Goal: Task Accomplishment & Management: Complete application form

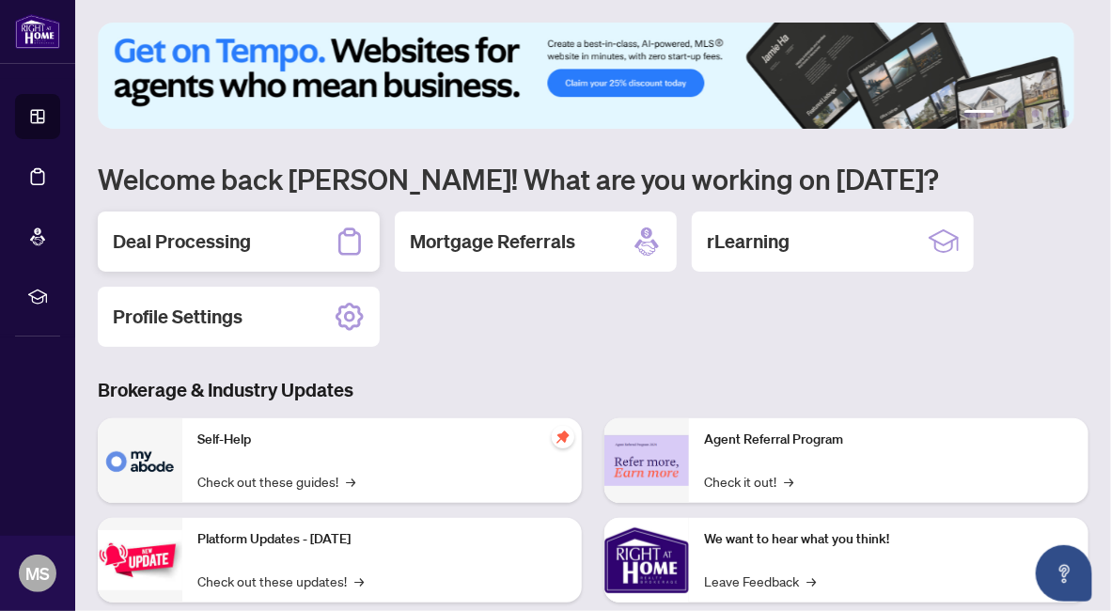
click at [150, 234] on h2 "Deal Processing" at bounding box center [182, 241] width 138 height 26
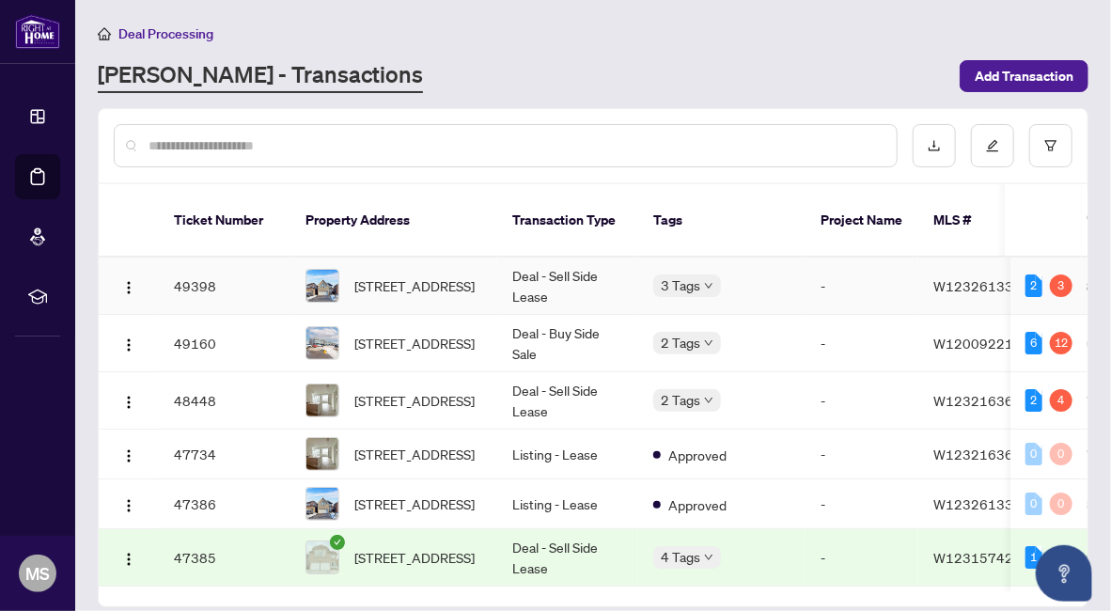
click at [575, 258] on td "Deal - Sell Side Lease" at bounding box center [567, 286] width 141 height 57
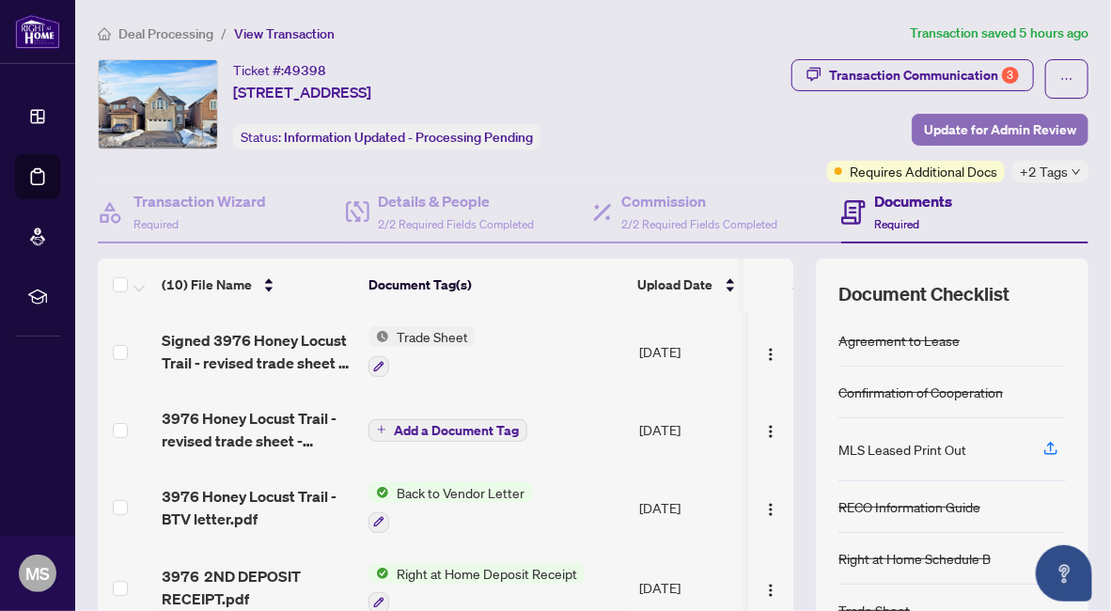
click at [932, 129] on span "Update for Admin Review" at bounding box center [1000, 130] width 152 height 30
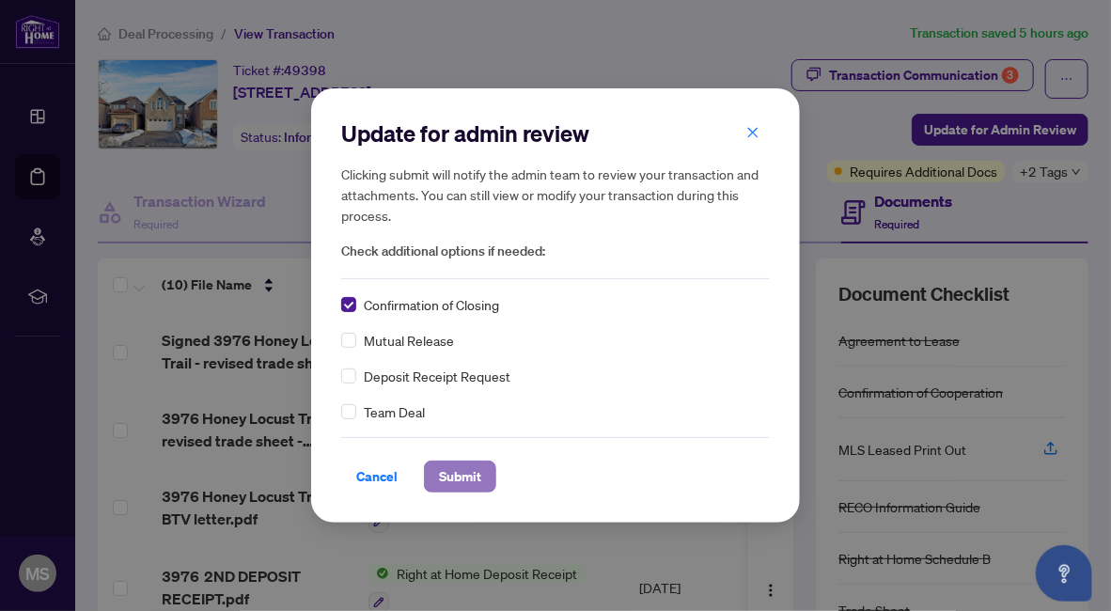
click at [451, 480] on span "Submit" at bounding box center [460, 476] width 42 height 30
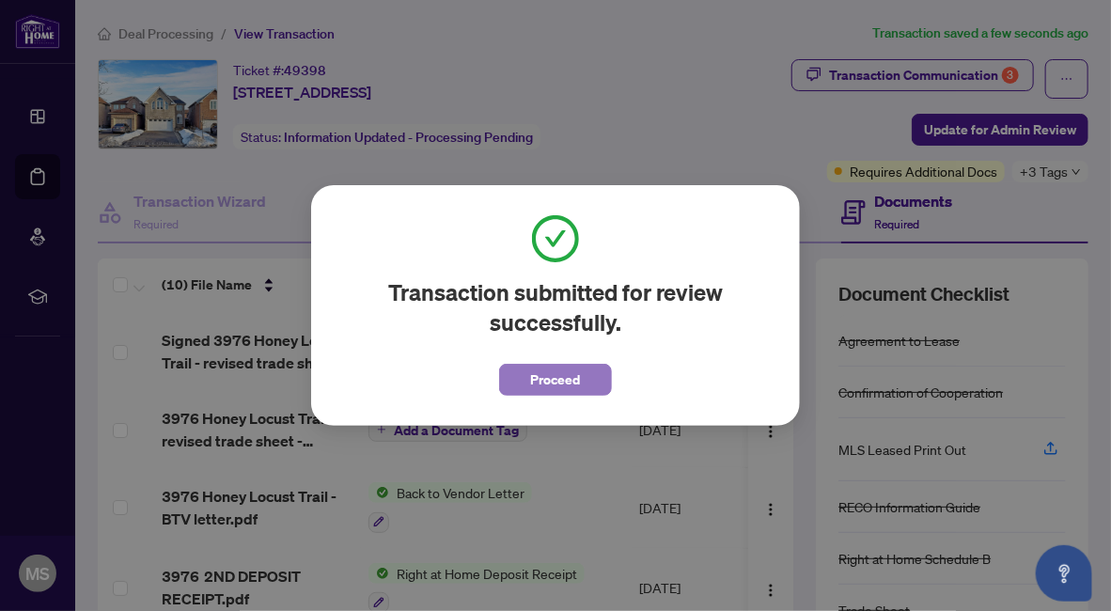
click at [559, 378] on span "Proceed" at bounding box center [556, 380] width 50 height 30
